Goal: Transaction & Acquisition: Book appointment/travel/reservation

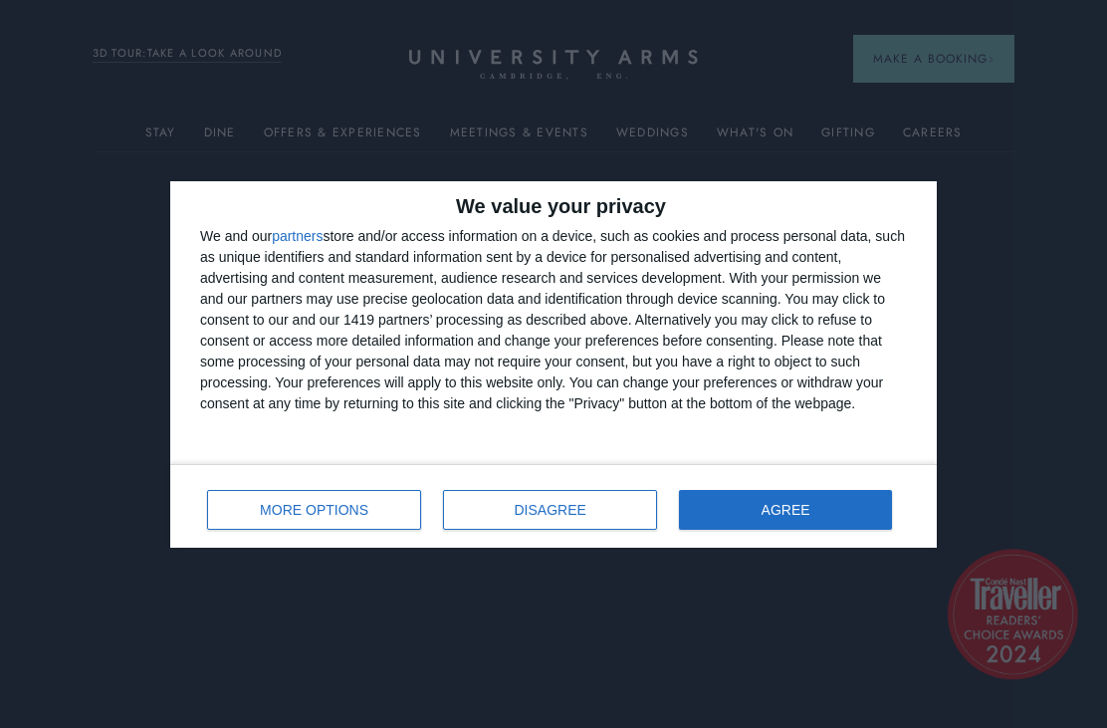
click at [616, 518] on button "DISAGREE" at bounding box center [550, 510] width 214 height 40
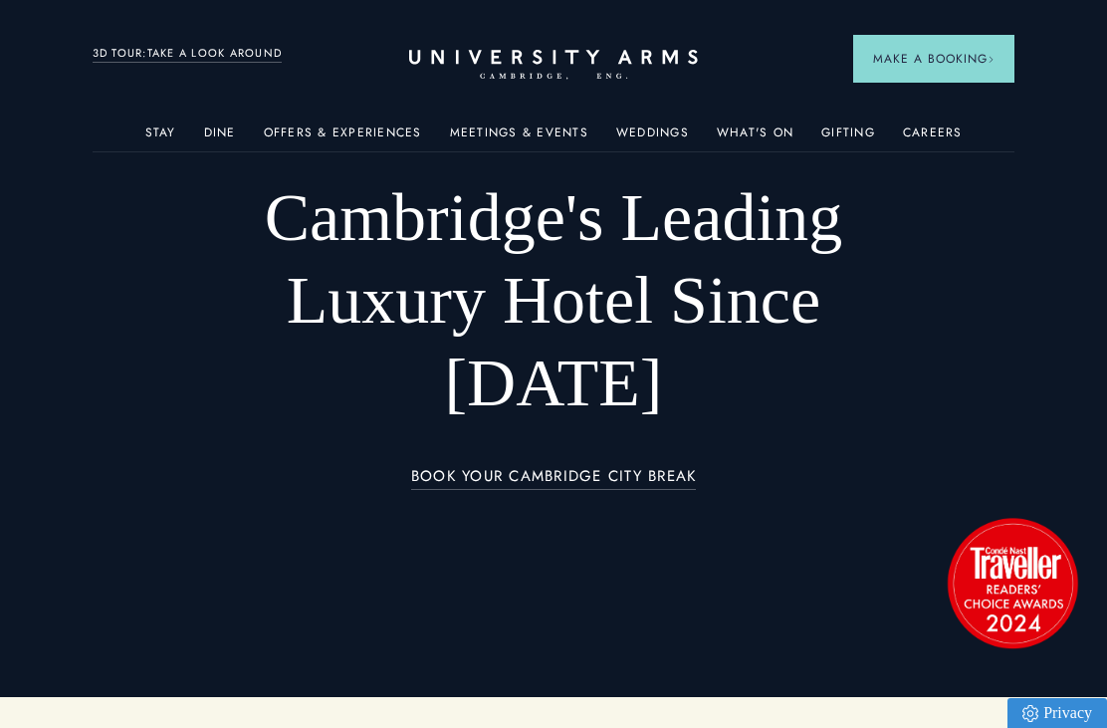
scroll to position [34, 0]
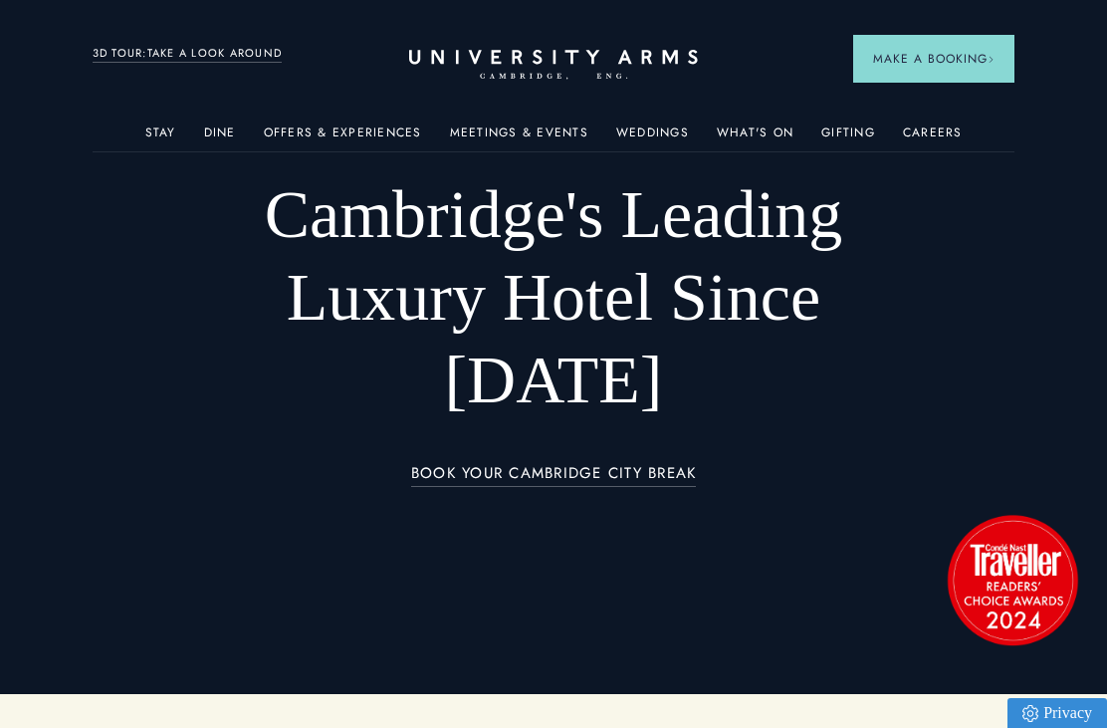
click at [916, 52] on span "Make a Booking" at bounding box center [933, 59] width 121 height 18
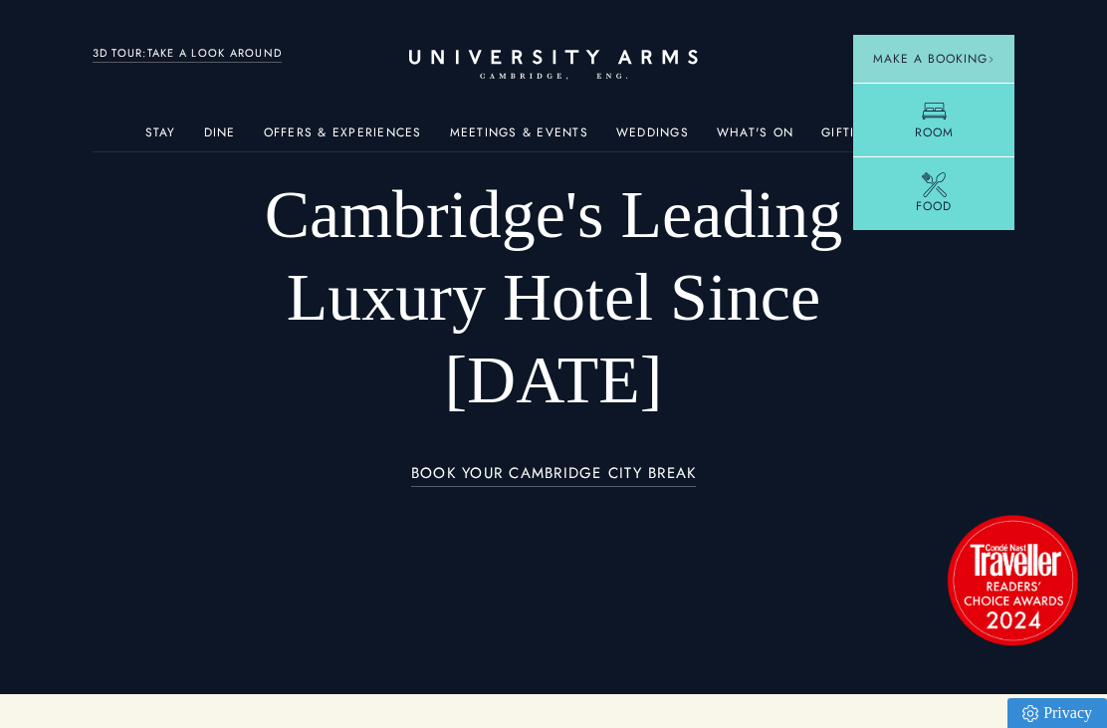
click at [980, 138] on link "Room" at bounding box center [933, 120] width 161 height 74
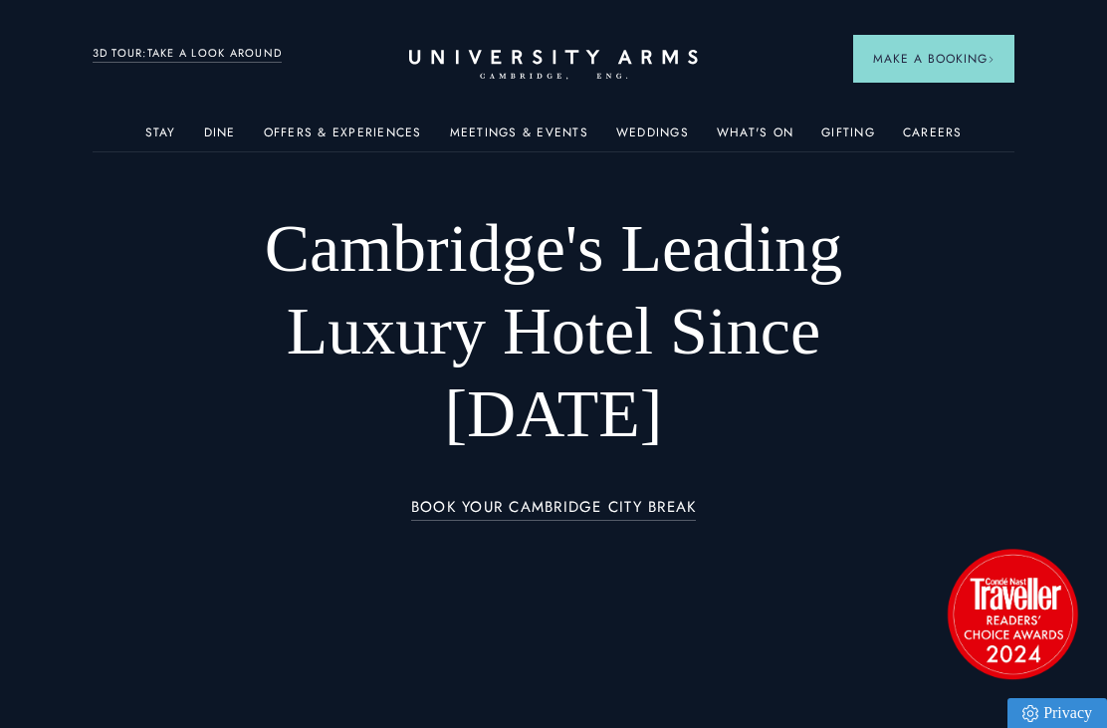
click at [419, 120] on div "Offers & Experiences" at bounding box center [343, 132] width 158 height 38
click at [419, 116] on div "Offers & Experiences" at bounding box center [343, 132] width 158 height 38
click at [404, 136] on link "Offers & Experiences" at bounding box center [343, 138] width 158 height 26
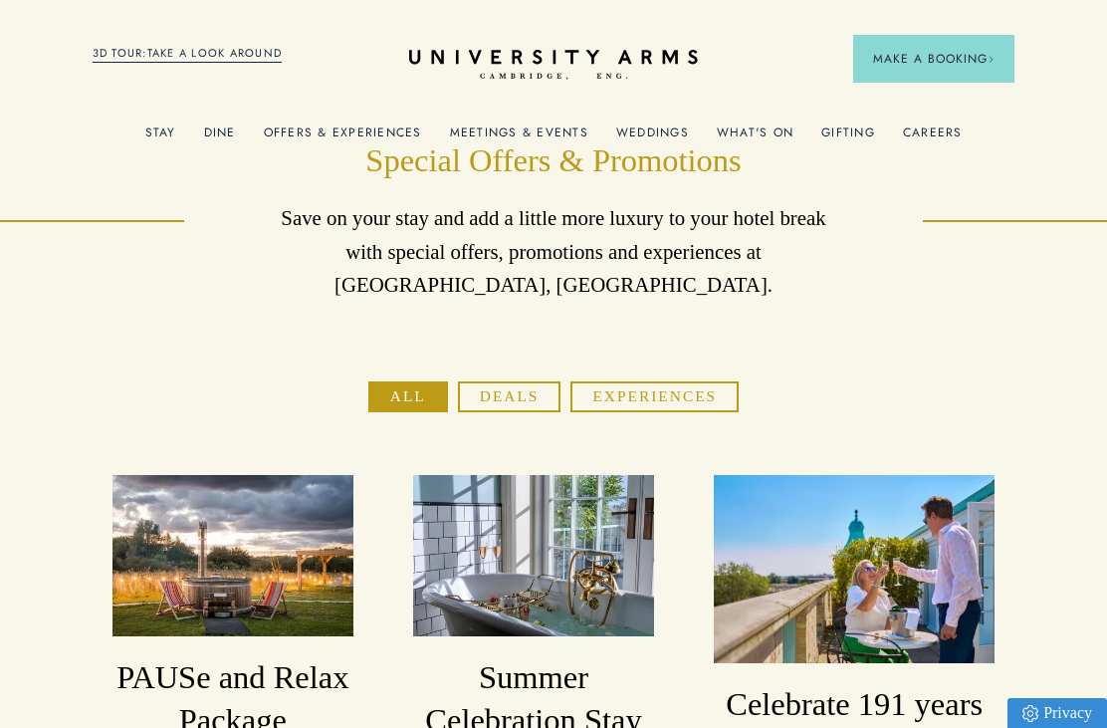
click at [617, 401] on button "Experiences" at bounding box center [654, 396] width 168 height 31
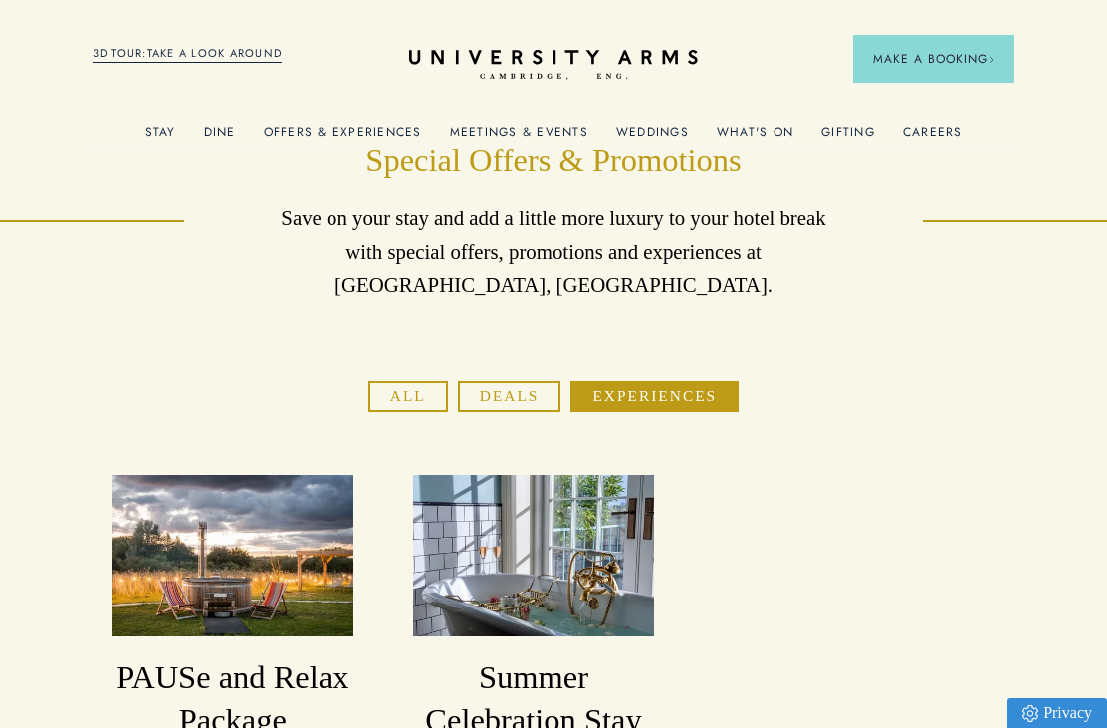
click at [550, 407] on button "Deals" at bounding box center [510, 396] width 104 height 31
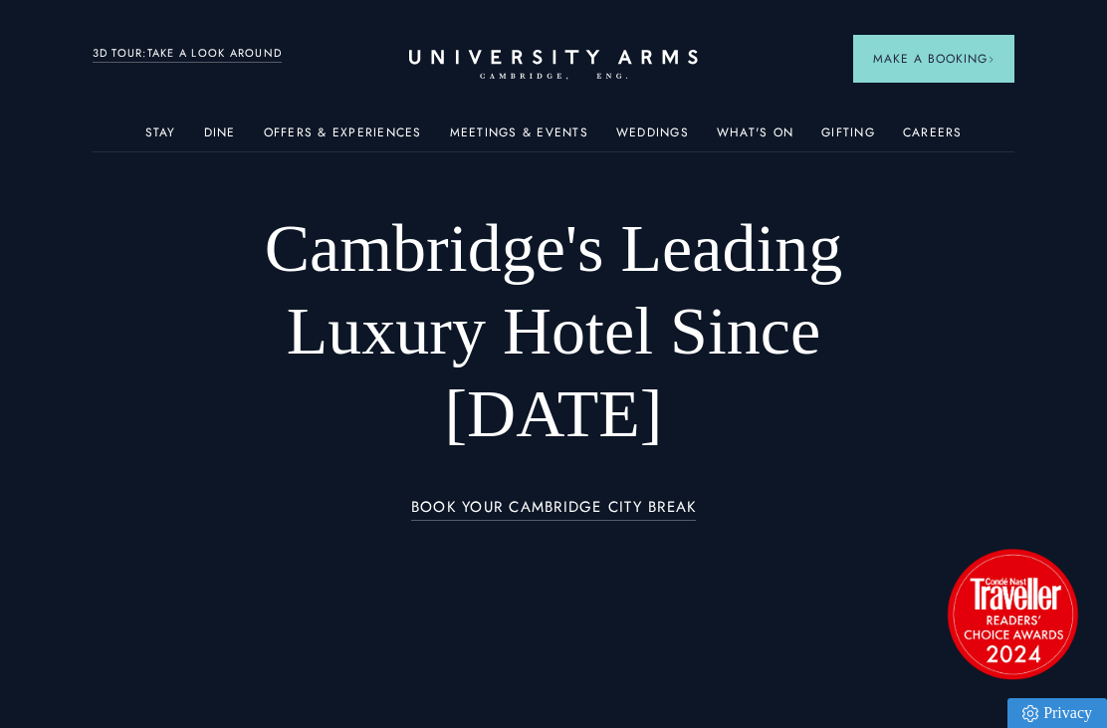
click at [764, 146] on link "What's On" at bounding box center [755, 138] width 77 height 26
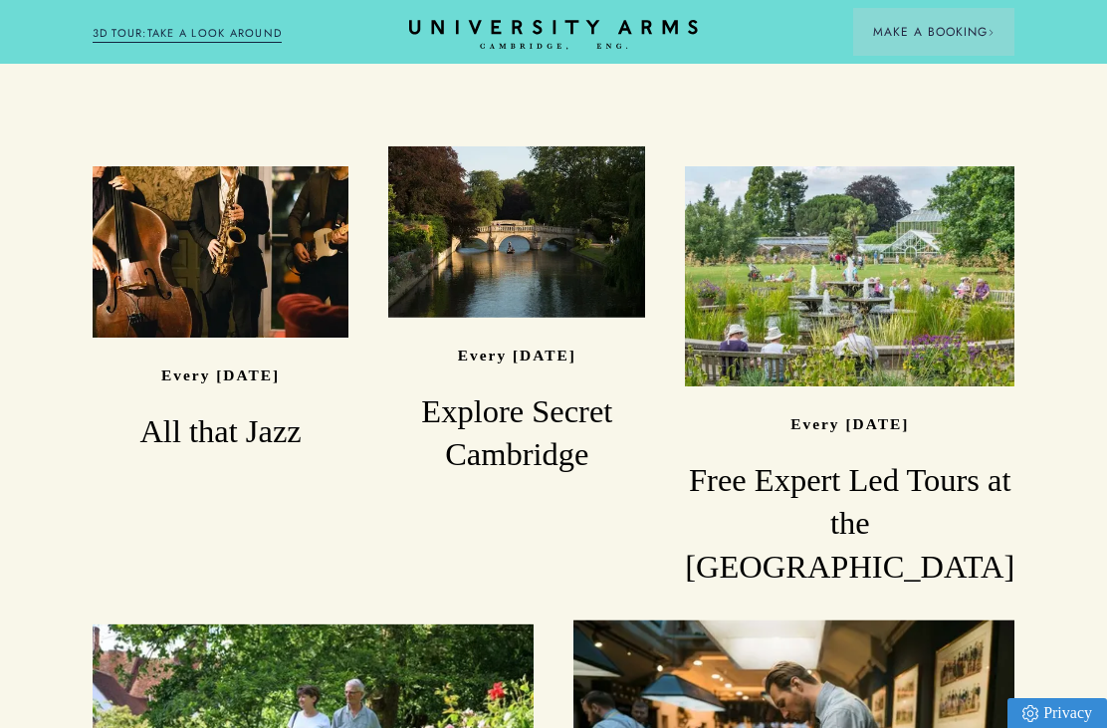
scroll to position [1417, 0]
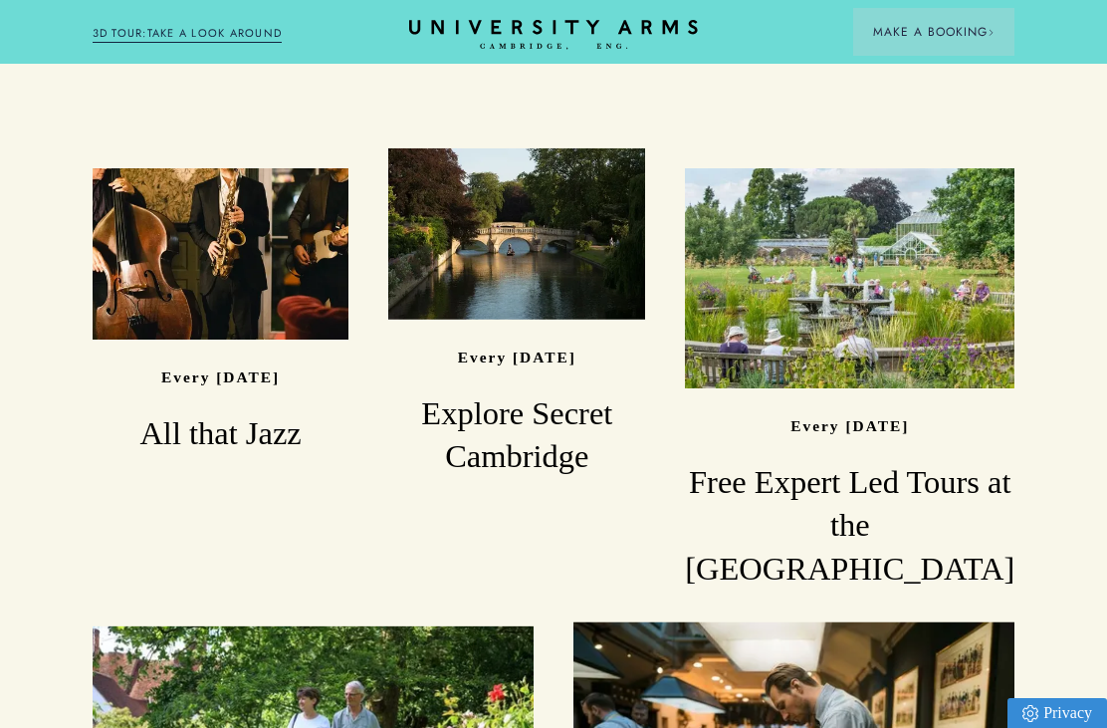
click at [645, 173] on div "Read" at bounding box center [516, 233] width 257 height 171
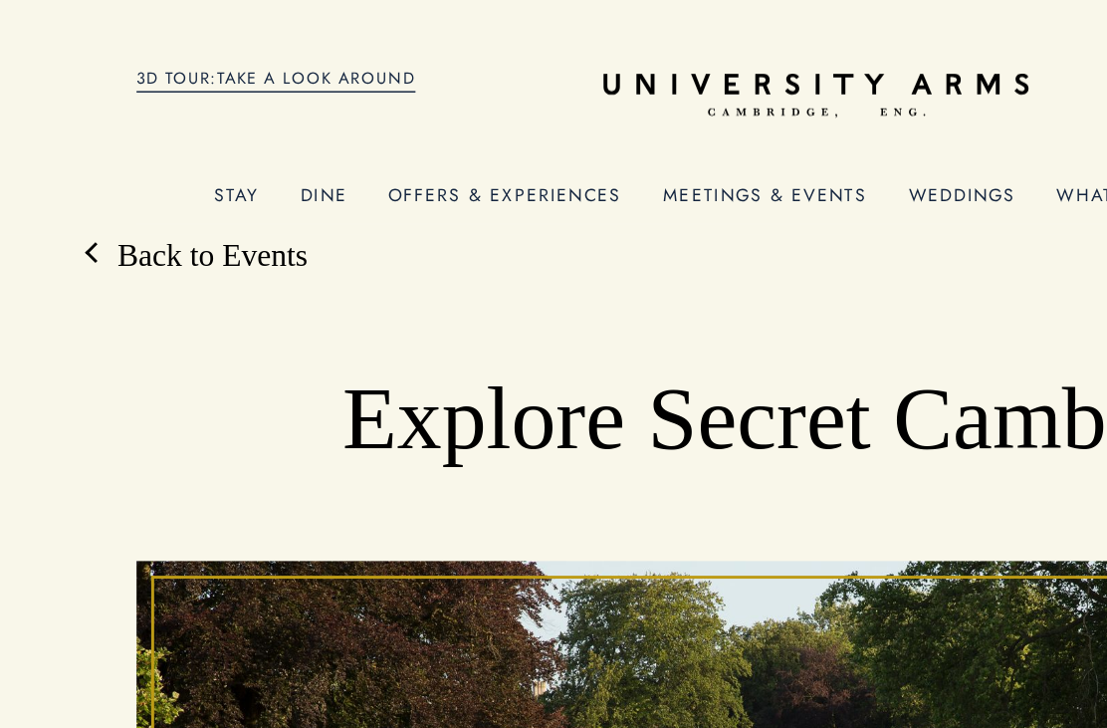
click at [170, 182] on link "Back to Events" at bounding box center [134, 173] width 149 height 29
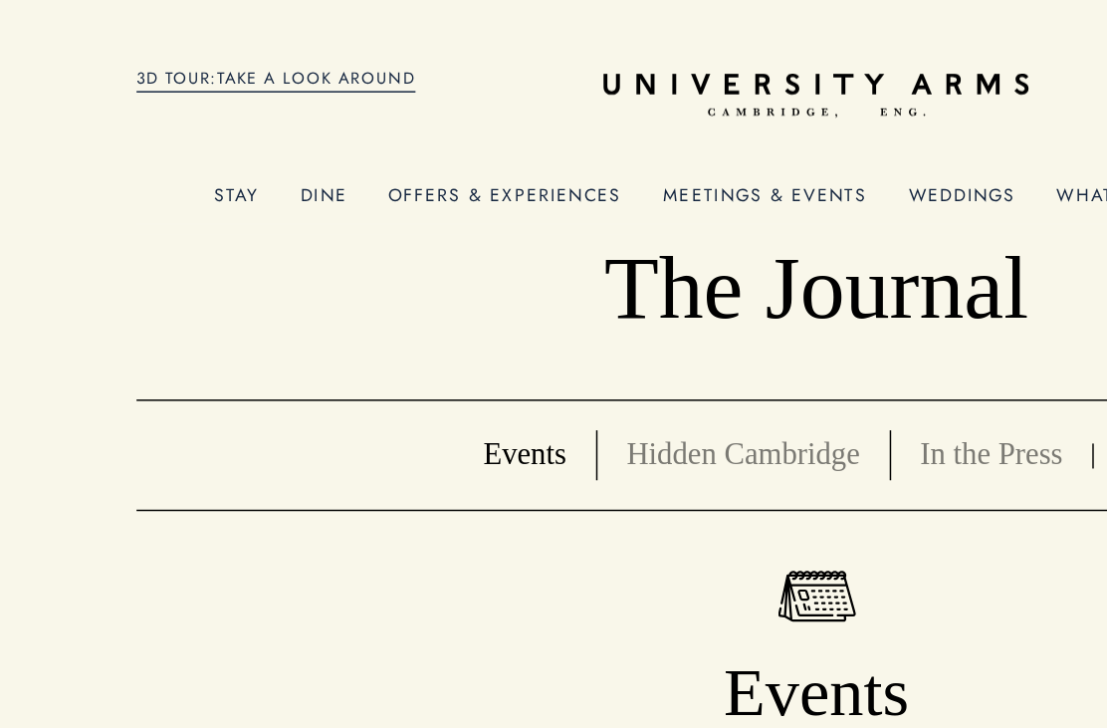
click at [561, 71] on icon "CAMBRIDGE’S LEADING LUXURY HOTEL SINCE [DATE]" at bounding box center [553, 65] width 289 height 31
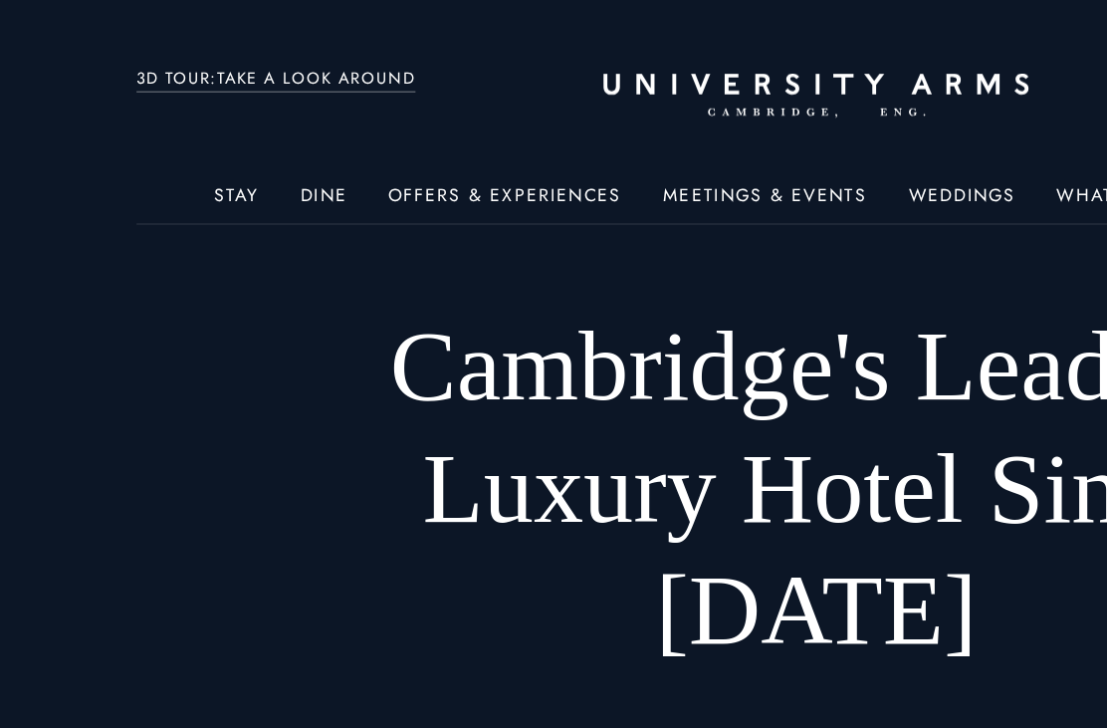
click at [592, 76] on icon "CAMBRIDGE’S LEADING LUXURY HOTEL SINCE [DATE]" at bounding box center [553, 65] width 289 height 31
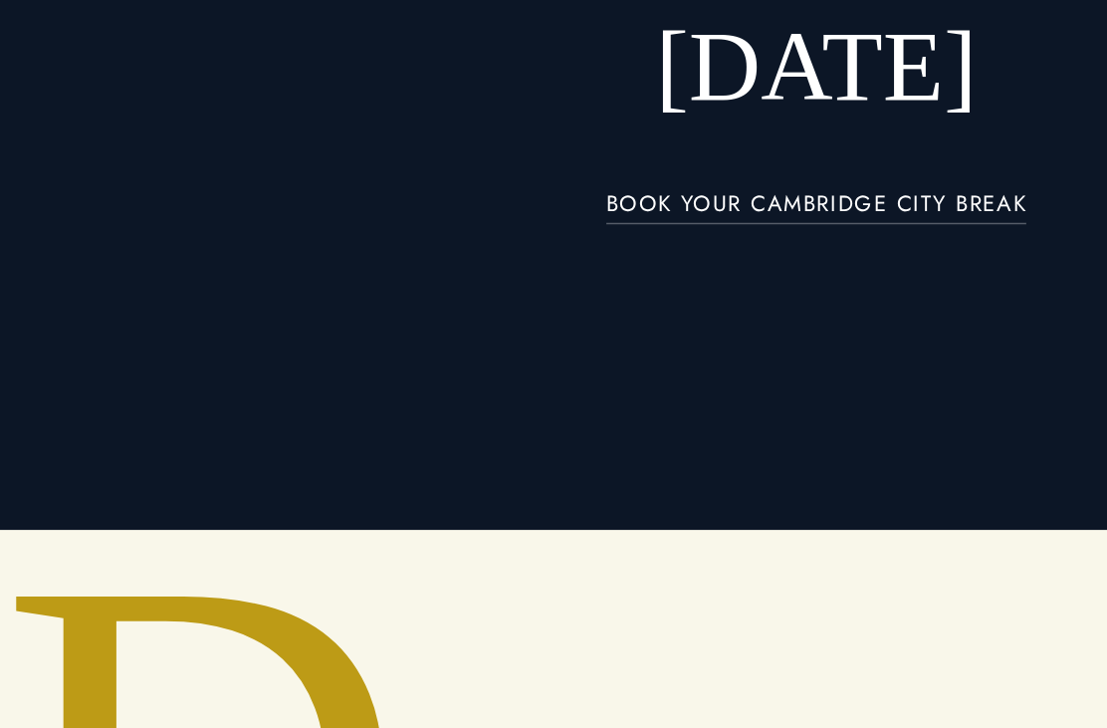
scroll to position [178, 0]
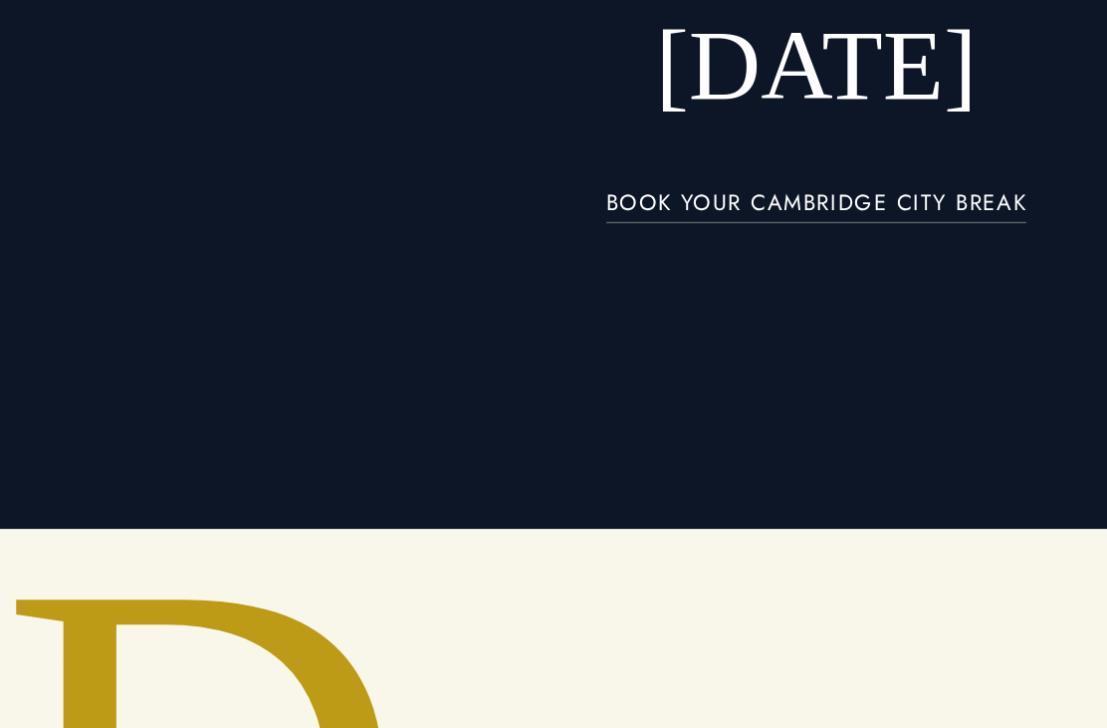
click at [625, 321] on link "BOOK YOUR CAMBRIDGE CITY BREAK" at bounding box center [554, 332] width 286 height 23
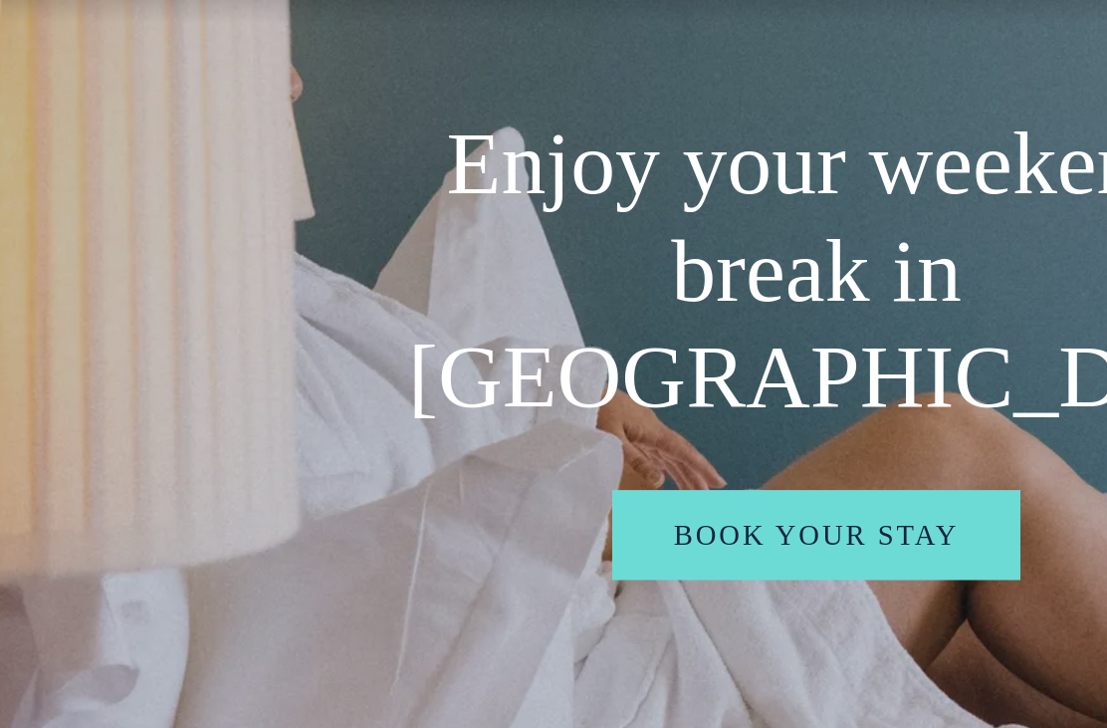
click at [613, 462] on link "Book your stay" at bounding box center [553, 492] width 277 height 61
